Goal: Task Accomplishment & Management: Complete application form

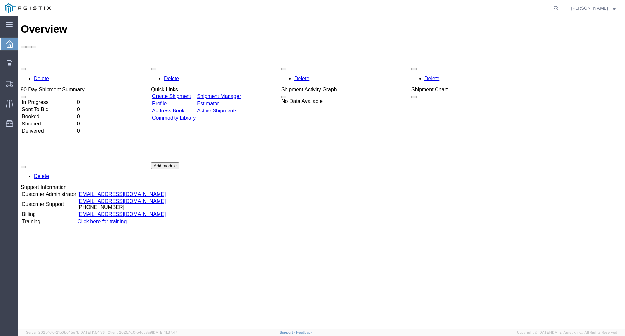
click at [182, 93] on link "Create Shipment" at bounding box center [171, 96] width 39 height 6
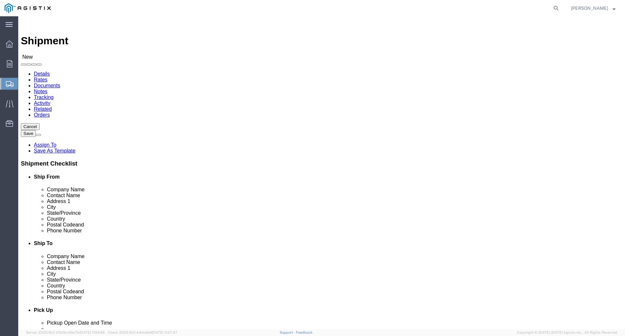
select select
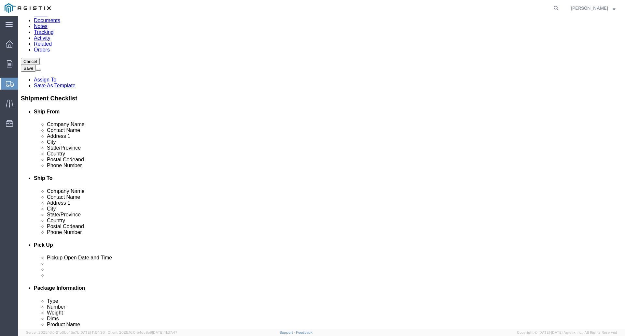
scroll to position [33, 0]
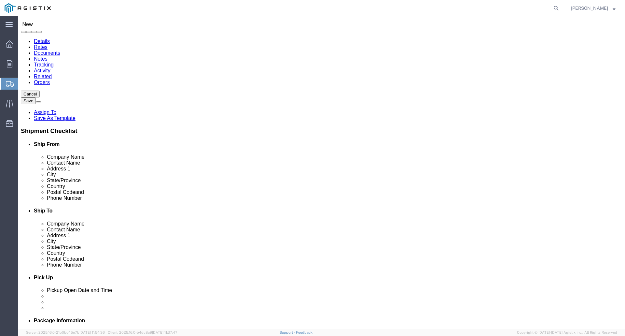
type input "k"
type input "Kaeser Compressors"
click input "text"
type input "Kaeser Compressors"
type input "[PERSON_NAME]"
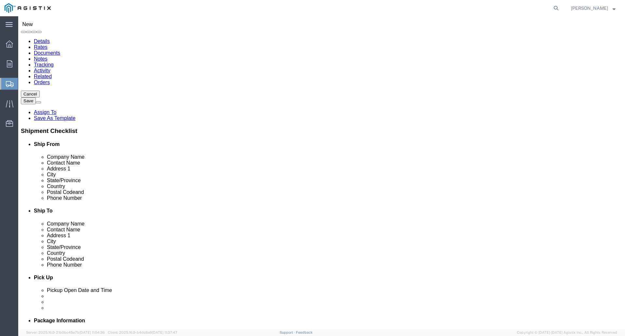
click input "text"
paste input "[STREET_ADDRESS]"
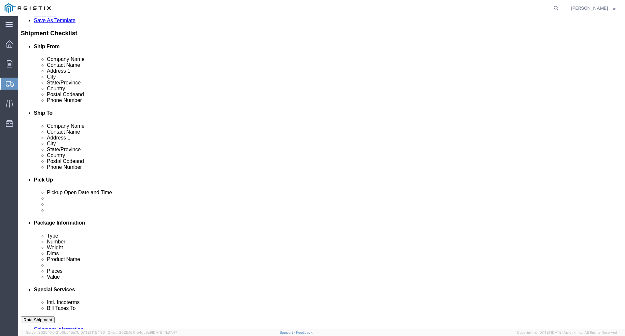
scroll to position [98, 0]
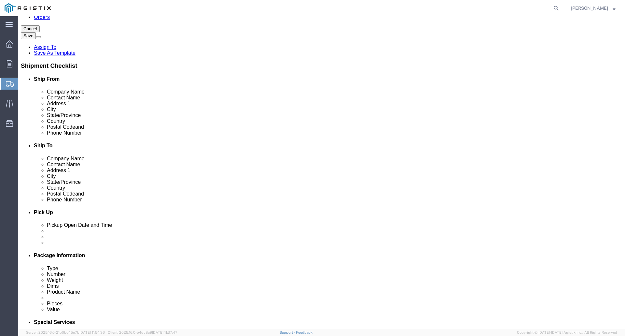
type input "[STREET_ADDRESS]"
select select
click input "text"
type input "[GEOGRAPHIC_DATA]"
select select
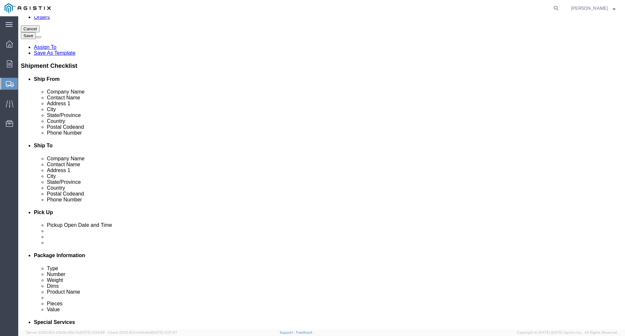
type input "c"
type input "vi"
select select
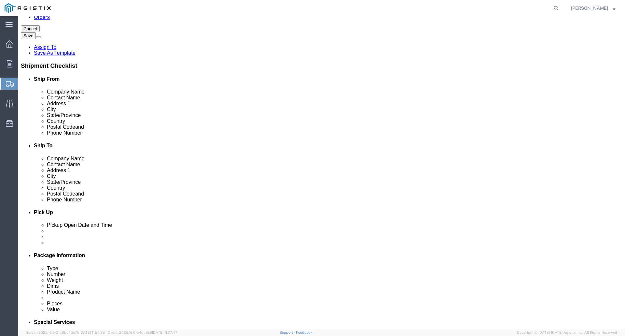
select select "VA"
click input "text"
type input "22408"
select select
drag, startPoint x: 186, startPoint y: 102, endPoint x: 129, endPoint y: 103, distance: 56.3
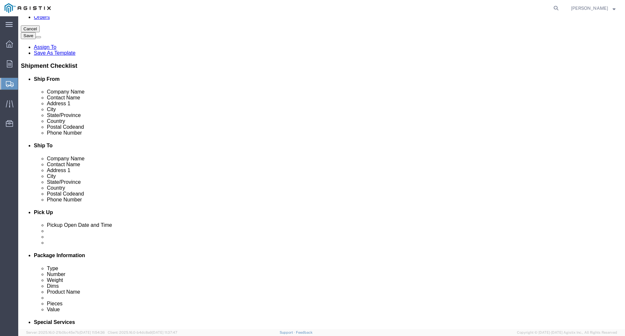
click input "[STREET_ADDRESS]"
type input "511 Sigma Dr"
select select
click input "text"
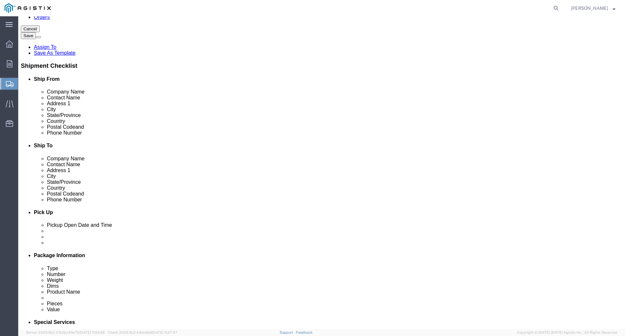
paste input "[PHONE_NUMBER]"
type input "[PHONE_NUMBER]"
click input "text"
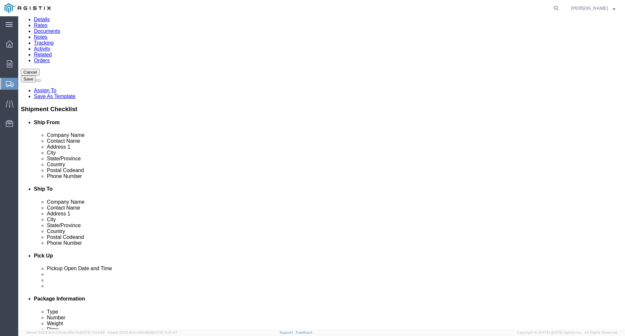
scroll to position [33, 0]
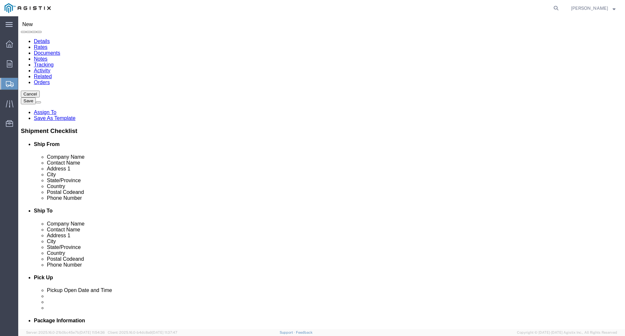
click input "text"
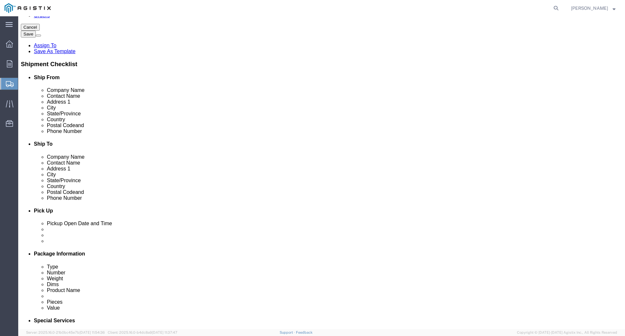
scroll to position [0, 0]
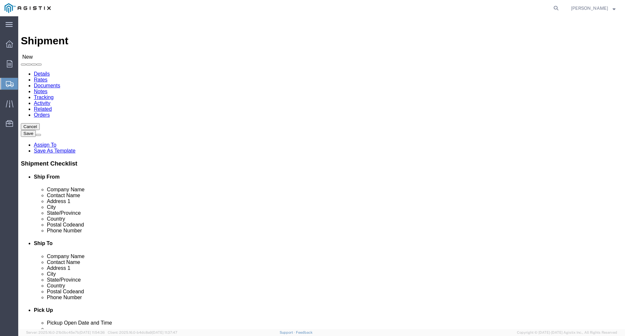
click select "Select Kaeser Compressors Inc PG&E"
select select "11056"
click select "Select Kaeser Compressors Inc PG&E"
select select
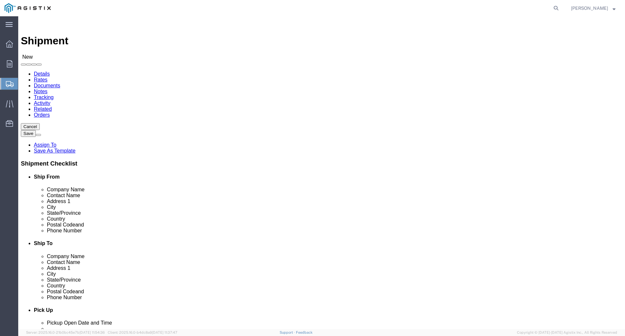
click select "Select [GEOGRAPHIC_DATA] [GEOGRAPHIC_DATA] - 2"
select select "73172"
click select "Select [GEOGRAPHIC_DATA] [GEOGRAPHIC_DATA] - 2"
click div "Account Select Kaeser Compressors Inc PG&E Location Select [GEOGRAPHIC_DATA] [G…"
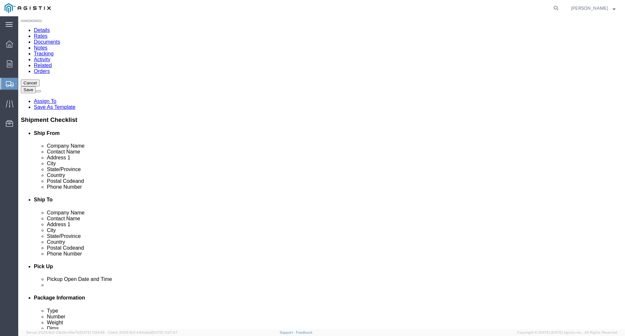
scroll to position [33, 0]
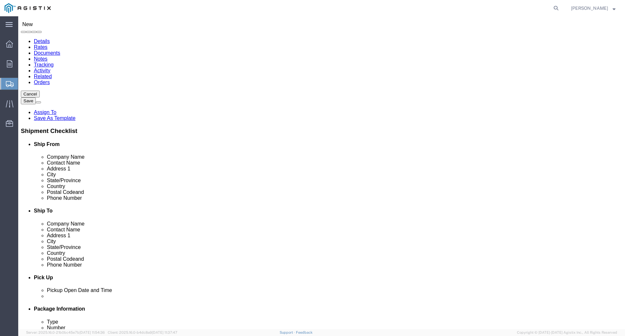
type input "p"
click input "text"
type input "p"
click input "text"
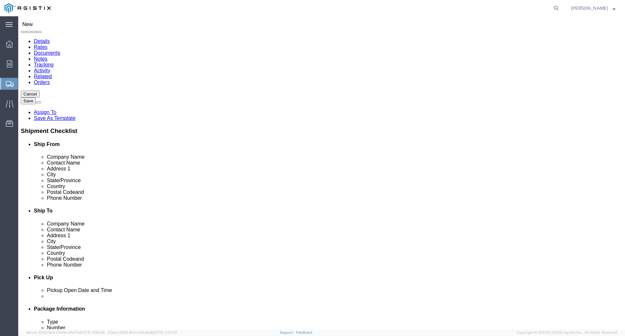
type input "Pacific Gas and Electric Company"
type input "[PERSON_NAME]"
type input "1000"
select select
type input "[STREET_ADDRESS]"
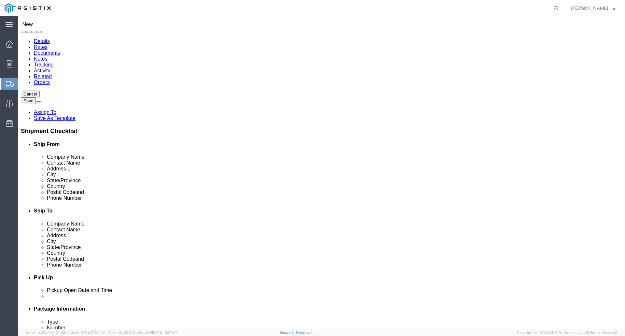
select select
type input "Eureka"
select select
click input "Eureka"
type input "[PERSON_NAME]"
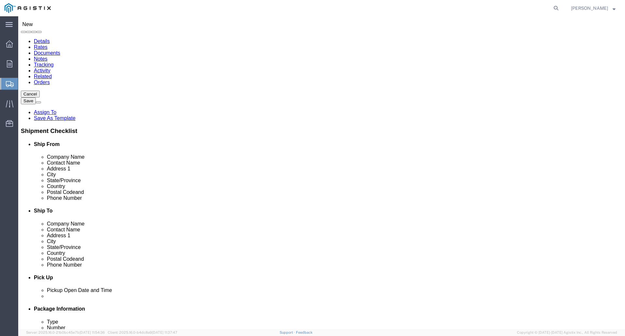
click p "- PG&E - () [STREET_ADDRESS]"
select select
type input "PG&E"
type input "Eureka"
type input "95503-6859"
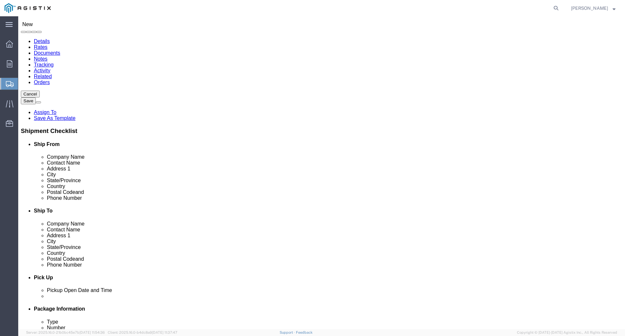
select select "CA"
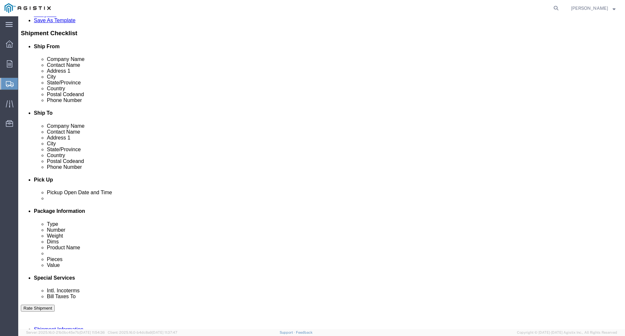
scroll to position [98, 0]
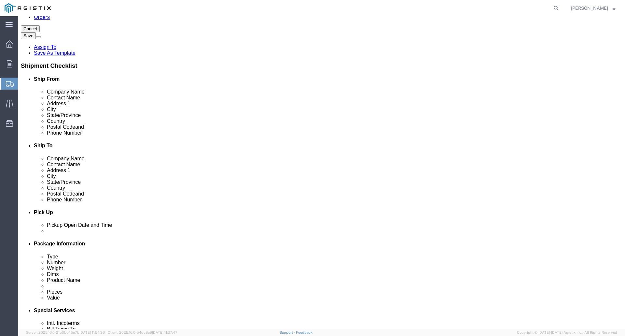
click input "text"
paste input "[PHONE_NUMBER]"
type input "[PHONE_NUMBER]"
click input "text"
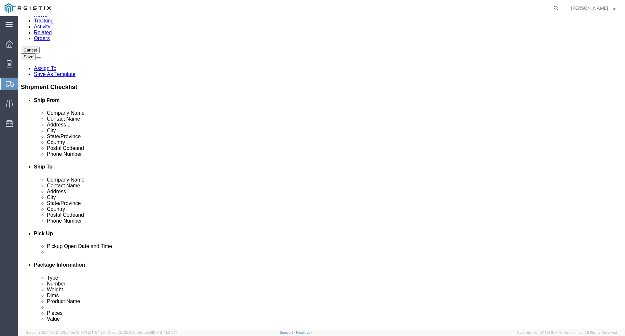
scroll to position [65, 0]
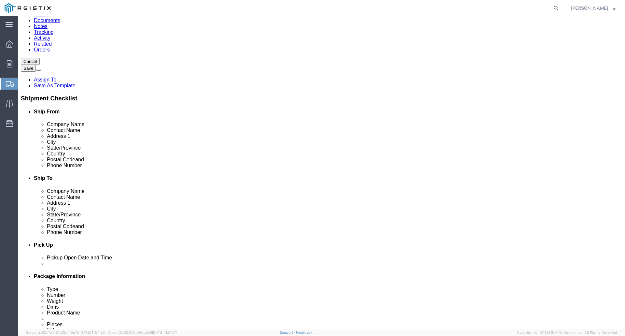
click input "text"
click input "[PERSON_NAME]"
type input "[PERSON_NAME]"
click label "Address 2"
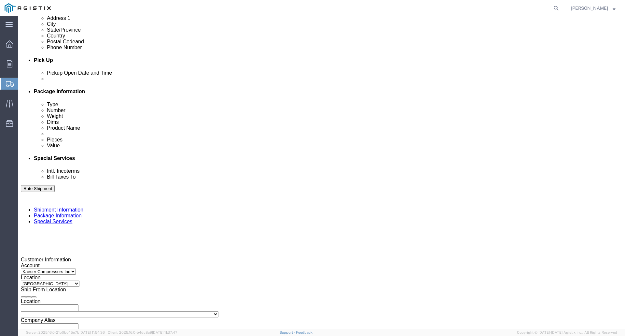
scroll to position [261, 0]
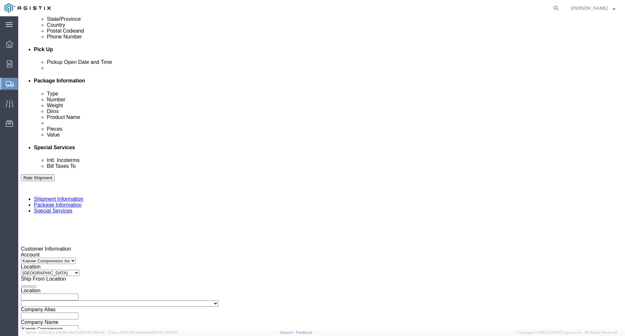
click div
click div "[DATE] 1:00 PM"
click div "Pickup Date: Pickup Start Date Pickup Start Time Pickup Open Date and Time [DAT…"
click div "[DATE] 2:00 PM"
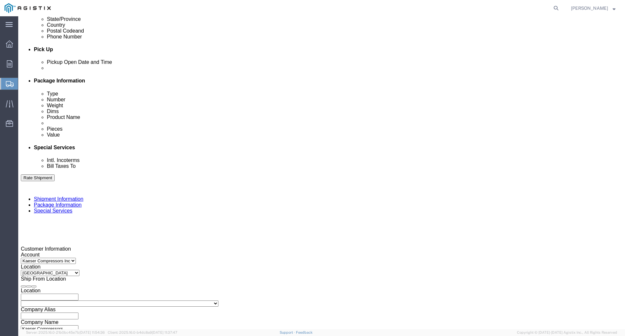
click div "Pickup Date: Pickup Start Date Pickup Start Time Pickup Open Date and Time [DAT…"
click div "[DATE] 1:00 PM"
click button "Apply"
click div "[DATE] 8:00 PM"
click input "8:00 PM"
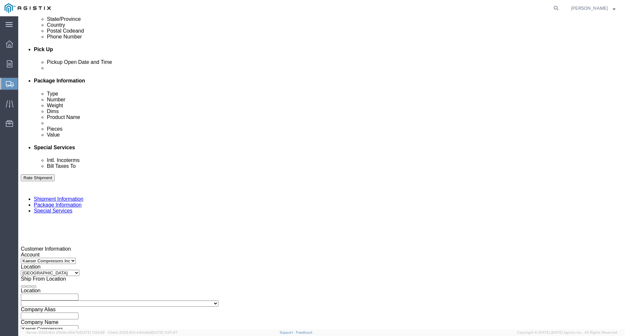
type input "8:00 am"
click button "Apply"
click div "[DATE] 9:00 PM"
type input "3:00 PM"
click button "Apply"
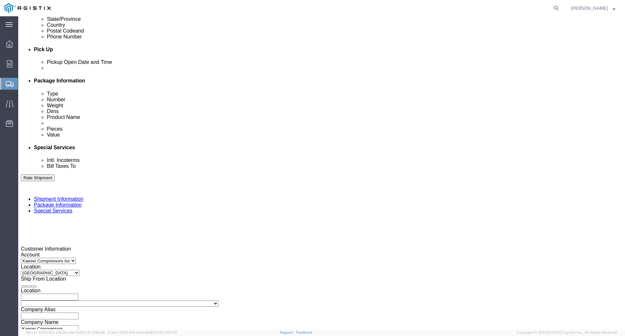
click div "Pickup Date: Pickup Start Date Pickup Start Time Pickup Open Date and Time [DAT…"
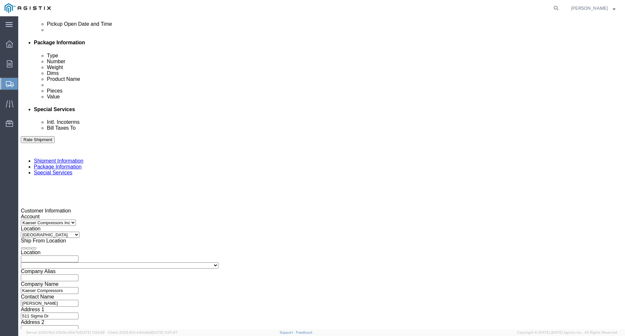
scroll to position [300, 0]
click input "text"
paste input "2701229937"
type input "2701229937"
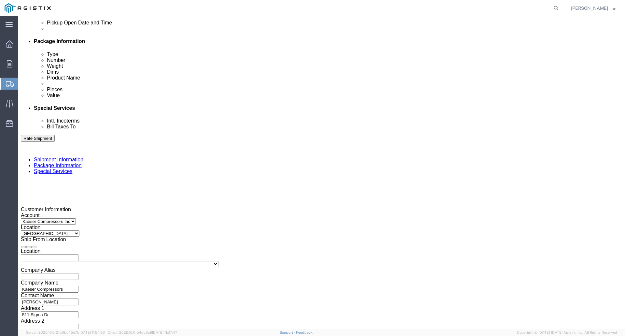
click select "Select Account Type Activity ID Airline Appointment Number ASN Batch Request # …"
click div "References Add reference"
click select "Select Air Less than Truckload Multi-Leg Ocean Freight Rail Small Parcel Truckl…"
select select "LTL"
click select "Select Air Less than Truckload Multi-Leg Ocean Freight Rail Small Parcel Truckl…"
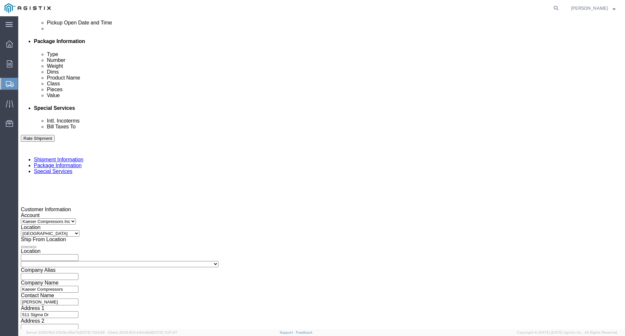
click select "Select Account Type Activity ID Airline Appointment Number ASN Batch Request # …"
select select "SALEORDR"
click select "Select Account Type Activity ID Airline Appointment Number ASN Batch Request # …"
click input "text"
type input "11544882"
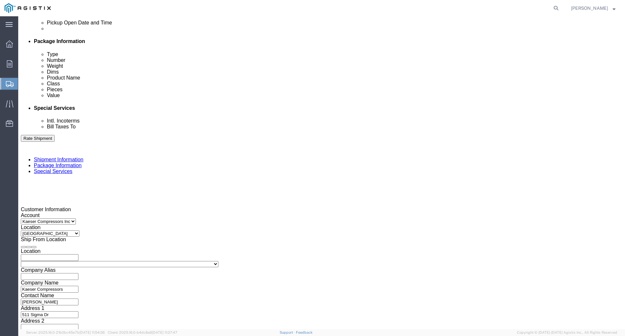
click div "Select Account Type Activity ID Airline Appointment Number ASN Batch Request # …"
click input "text"
click h3 "Leg 1"
click select "Select Straight Truck"
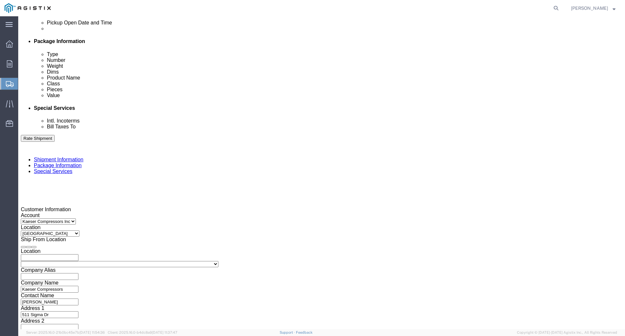
click div "Leg 1 Mode Select Air Less than Truckload Multi-Leg Ocean Freight Rail Small Pa…"
click div "Vehicle Select Straight Truck Size Container Number Owner Select Shipper Vessel"
click button "Continue"
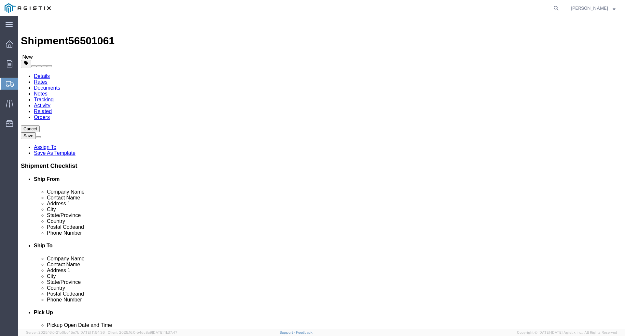
click select "Select Bale(s) Basket(s) Bolt(s) Bottle(s) Buckets Bulk Bundle(s) Can(s) Cardbo…"
select select "PSNS"
click select "Select Bale(s) Basket(s) Bolt(s) Bottle(s) Buckets Bulk Bundle(s) Can(s) Cardbo…"
click input "text"
type input "3"
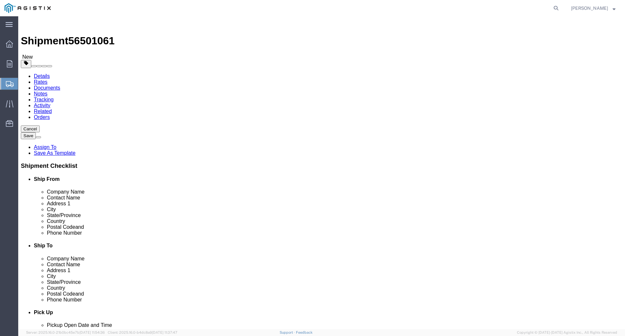
click input "text"
type input "3"
click input "text"
type input "2"
click select "Select cm ft in"
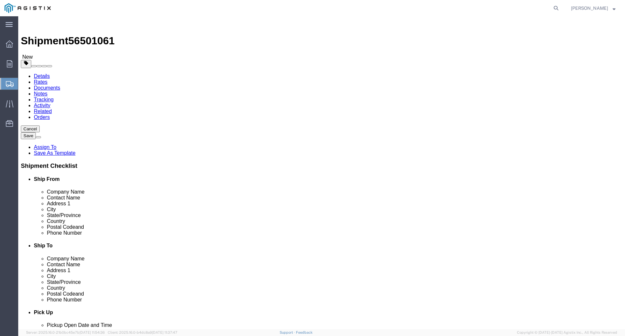
select select "FT"
click select "Select cm ft in"
drag, startPoint x: 105, startPoint y: 151, endPoint x: -177, endPoint y: 152, distance: 282.0
click html "Shipment 56501061 New Details Rates Documents Notes Tracking Activity Related O…"
type input "3"
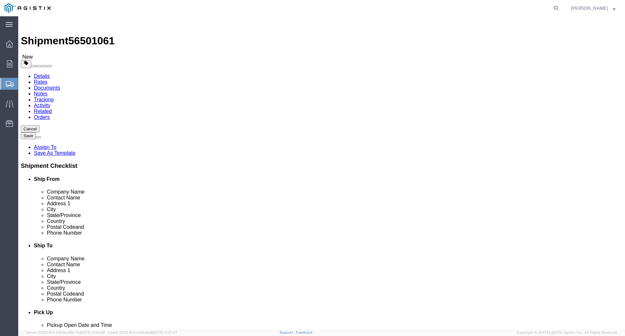
drag, startPoint x: 139, startPoint y: 151, endPoint x: -219, endPoint y: 162, distance: 358.7
click html "Shipment 56501061 New Details Rates Documents Notes Tracking Activity Related O…"
type input "3"
drag, startPoint x: 168, startPoint y: 150, endPoint x: -99, endPoint y: 132, distance: 267.0
click html "Shipment 56501061 New Details Rates Documents Notes Tracking Activity Related O…"
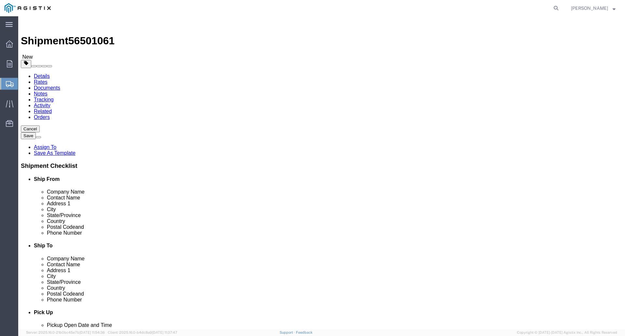
type input "2"
drag, startPoint x: 102, startPoint y: 163, endPoint x: -169, endPoint y: 163, distance: 270.3
click html "Shipment 56501061 New Details Rates Documents Notes Tracking Activity Related O…"
type input "55"
click ul
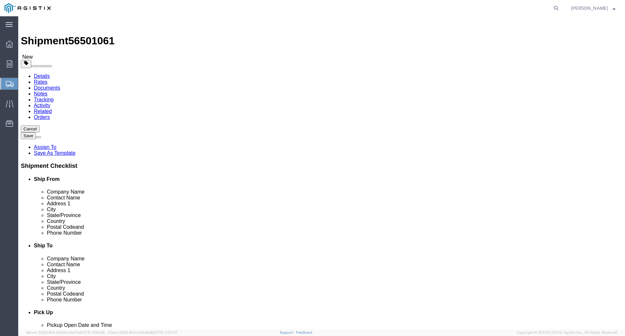
click button "Continue"
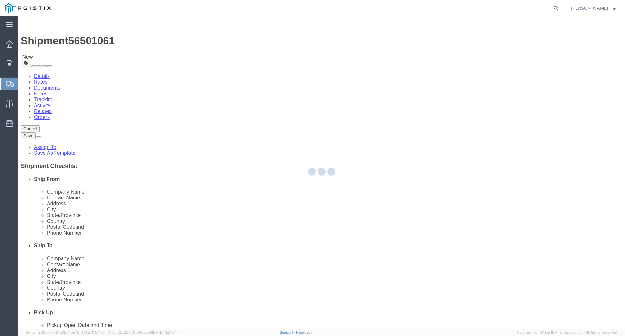
select select
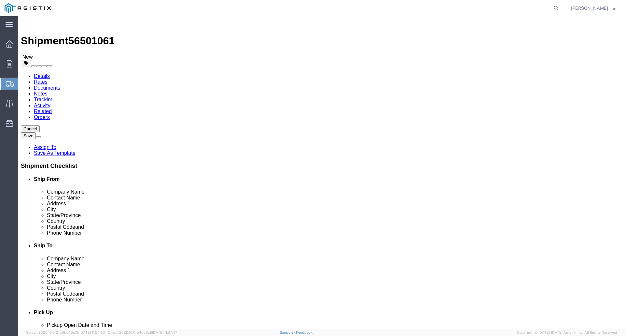
click div "Services Select one or more Air Ride Truck Blanket Wrap Carnet Consolidated Shi…"
click span "Select one or more"
click div "Instructions"
click link "Rates"
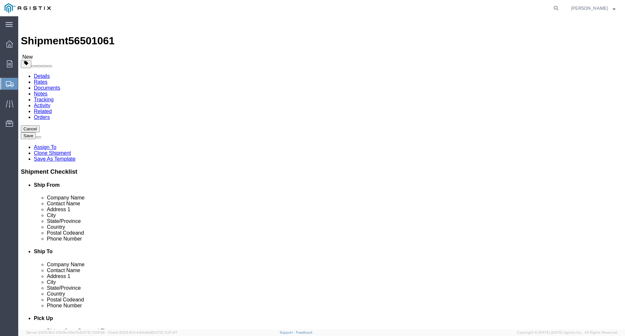
click at [60, 85] on link "Documents" at bounding box center [47, 88] width 26 height 6
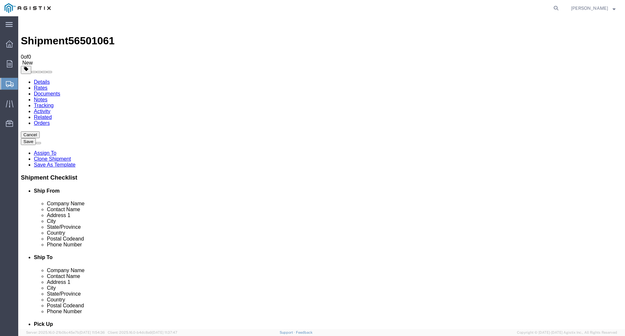
click at [48, 97] on link "Notes" at bounding box center [41, 100] width 14 height 6
click at [38, 79] on link "Details" at bounding box center [42, 82] width 16 height 6
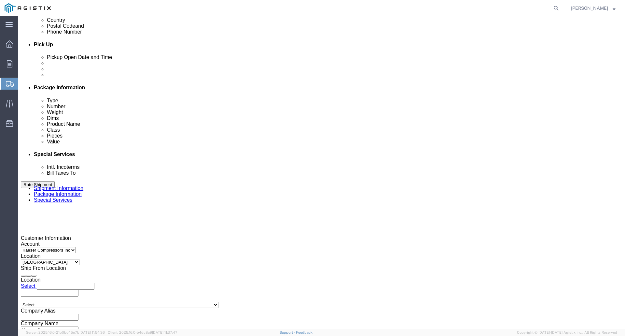
scroll to position [300, 0]
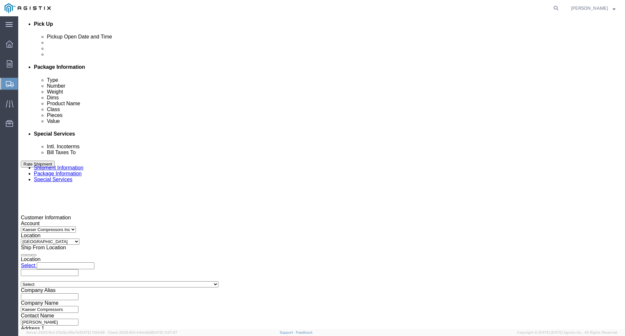
click button "Continue"
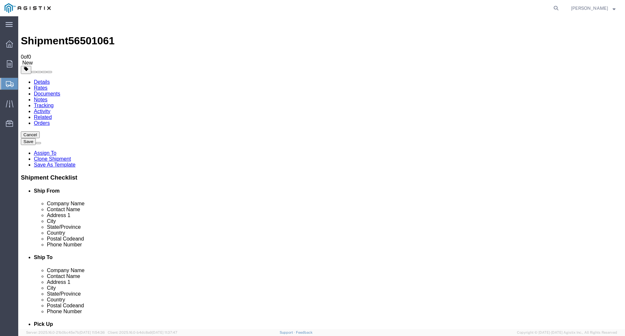
click button "Continue"
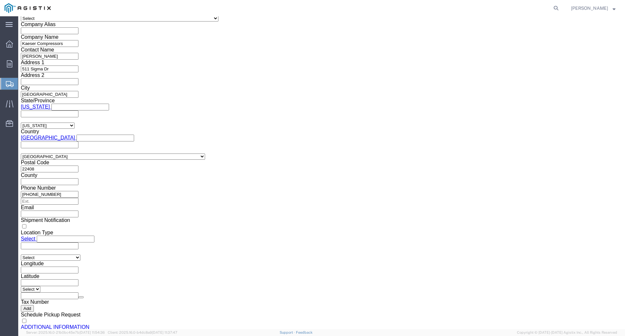
scroll to position [572, 0]
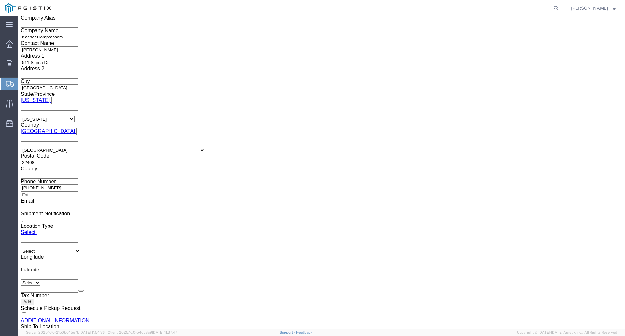
click button "Rate Shipment"
click button "Previous"
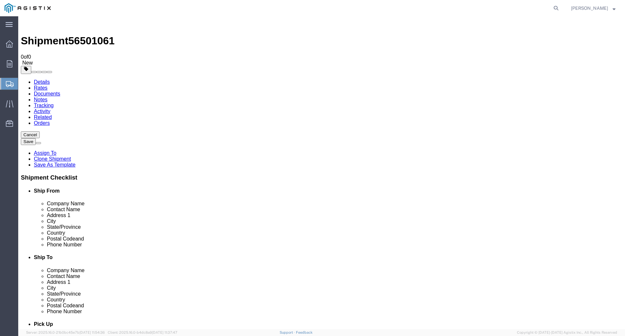
click div "1 x Pallet(s) Standard (Not Stackable) Package Type Select Bale(s) Basket(s) Bo…"
click span
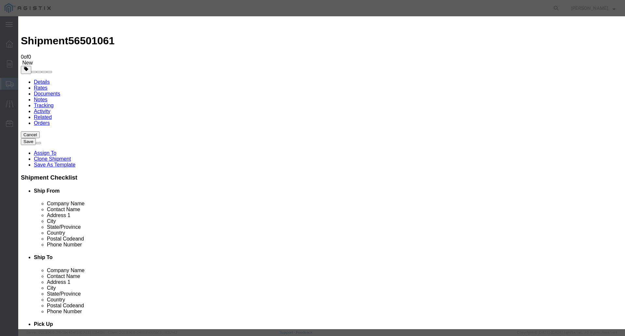
drag, startPoint x: 237, startPoint y: 14, endPoint x: 140, endPoint y: 28, distance: 97.7
click h3 "Add content"
click input "text"
type input "sigma air manager"
click input "0"
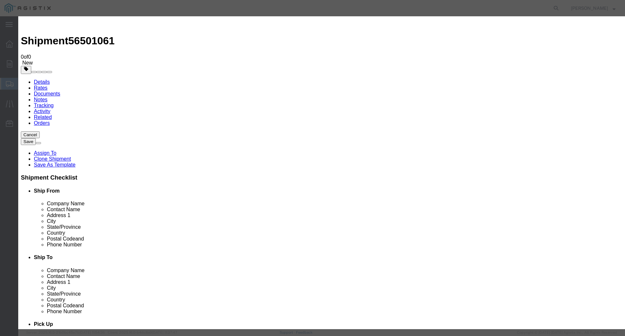
type input "1"
click input "text"
type input "14000"
click label "Commodity Category"
click select "Select 50 55 60 65 70 85 92.5 100 125 175 250 300 400"
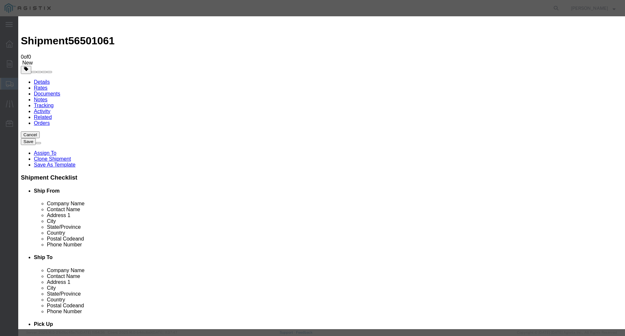
click select "Select 50 55 60 65 70 85 92.5 100 125 175 250 300 400"
select select "70"
click select "Select 50 55 60 65 70 85 92.5 100 125 175 250 300 400"
click label "GL Reference"
click button "Save & Close"
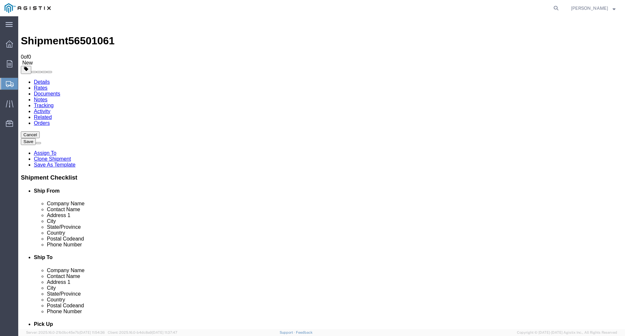
click button "Continue"
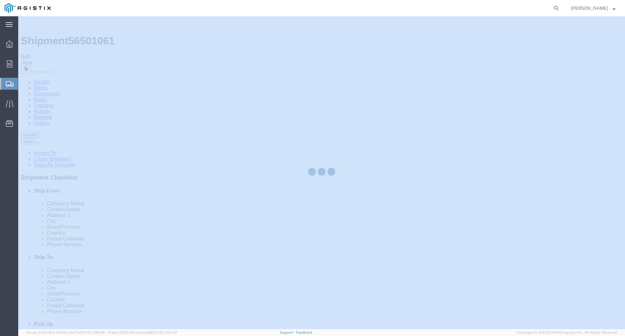
click at [480, 288] on div at bounding box center [321, 172] width 607 height 313
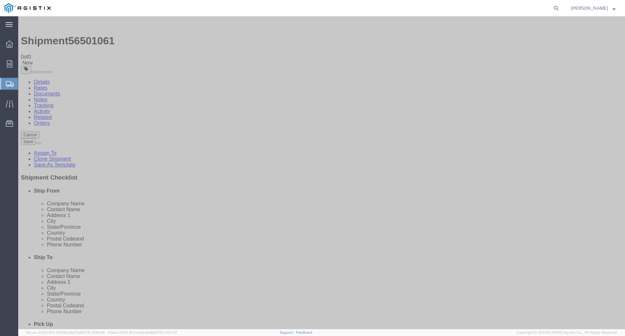
click button "Rate Shipment"
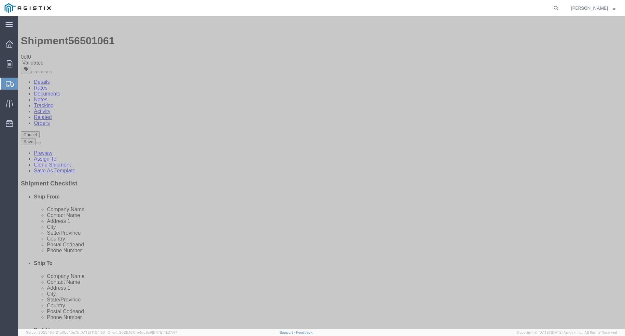
click at [36, 138] on button "Save" at bounding box center [28, 141] width 15 height 7
